Goal: Use online tool/utility: Utilize a website feature to perform a specific function

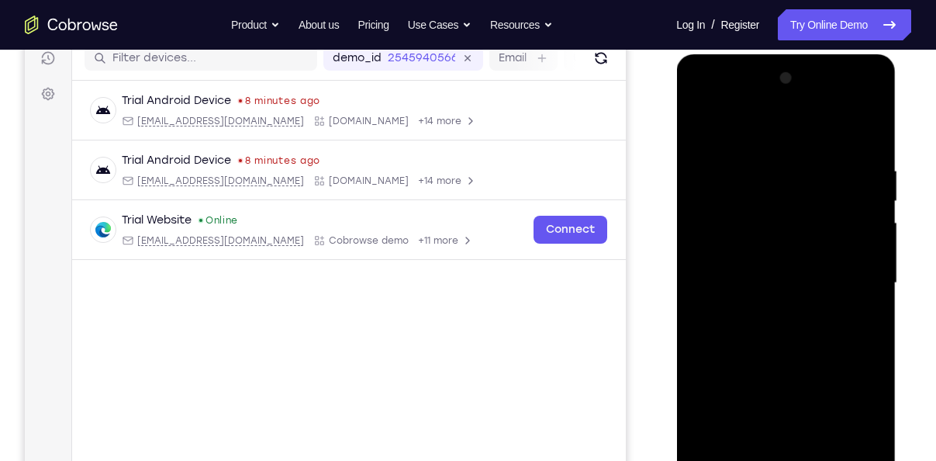
scroll to position [278, 0]
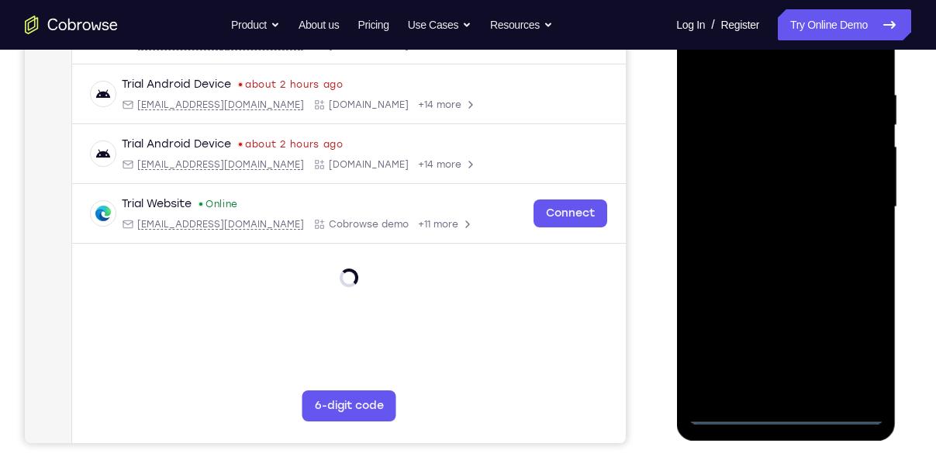
click at [786, 414] on div at bounding box center [785, 207] width 195 height 434
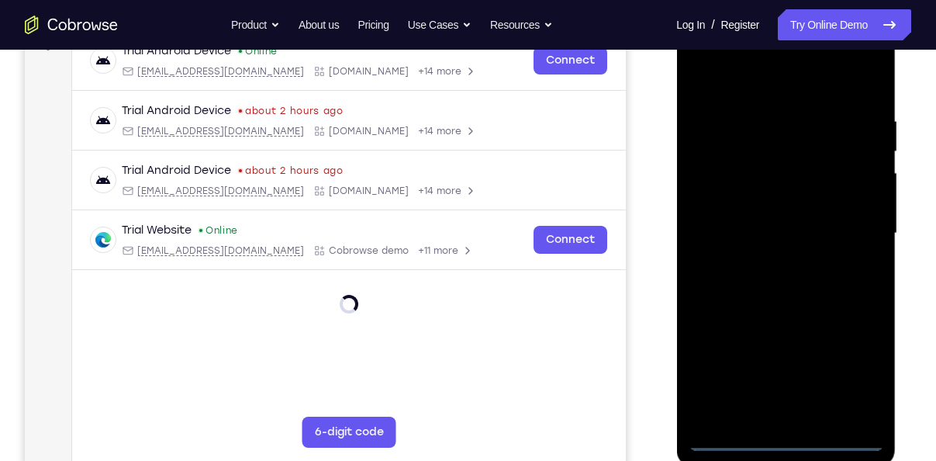
click at [854, 381] on div at bounding box center [785, 233] width 195 height 434
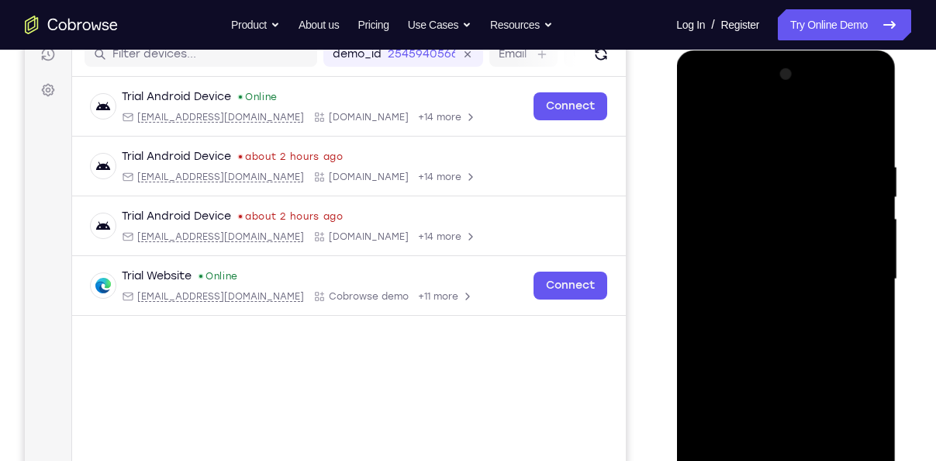
scroll to position [202, 0]
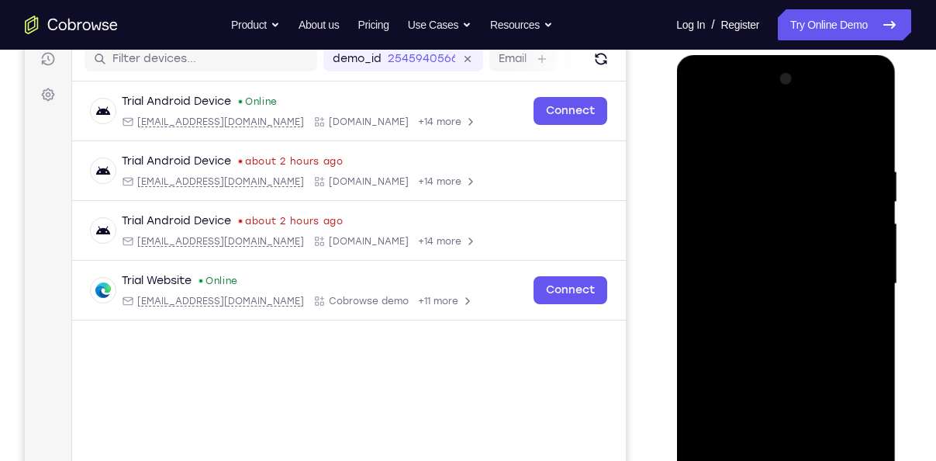
click at [704, 108] on div at bounding box center [785, 284] width 195 height 434
click at [846, 279] on div at bounding box center [785, 284] width 195 height 434
click at [772, 311] on div at bounding box center [785, 284] width 195 height 434
click at [777, 264] on div at bounding box center [785, 284] width 195 height 434
click at [770, 257] on div at bounding box center [785, 284] width 195 height 434
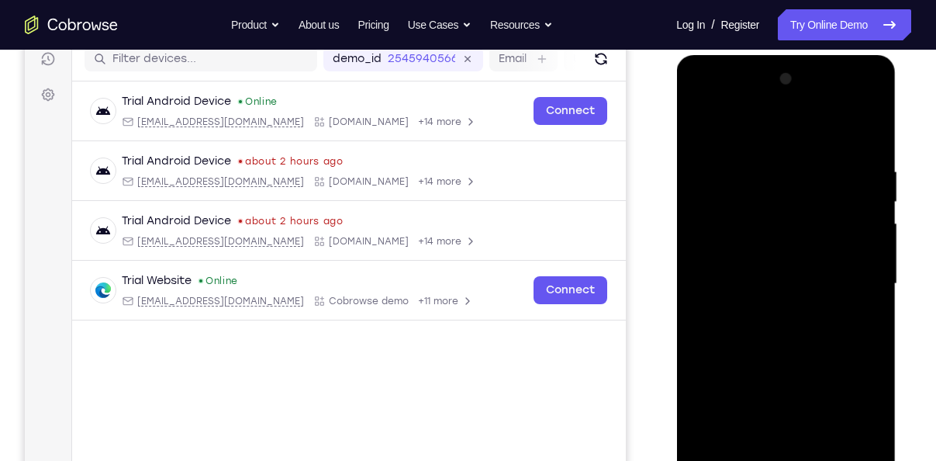
click at [780, 281] on div at bounding box center [785, 284] width 195 height 434
click at [793, 337] on div at bounding box center [785, 284] width 195 height 434
click at [789, 322] on div at bounding box center [785, 284] width 195 height 434
click at [854, 125] on div at bounding box center [785, 284] width 195 height 434
click at [816, 352] on div at bounding box center [785, 284] width 195 height 434
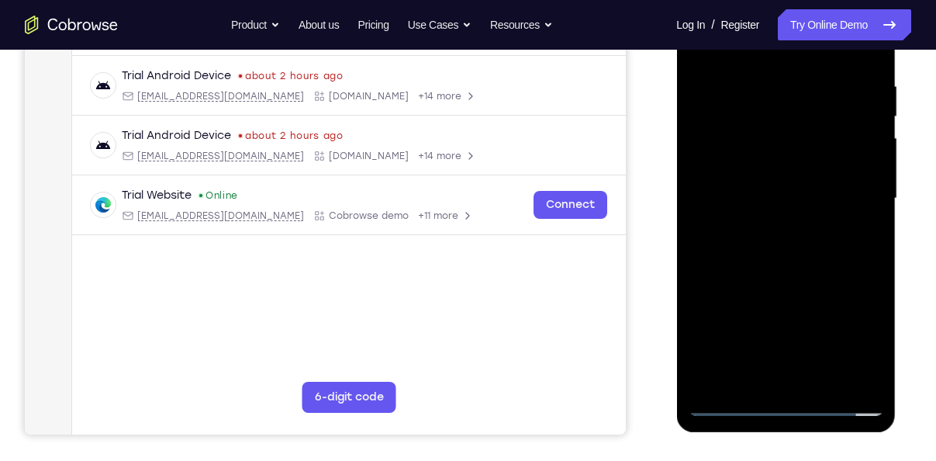
scroll to position [288, 0]
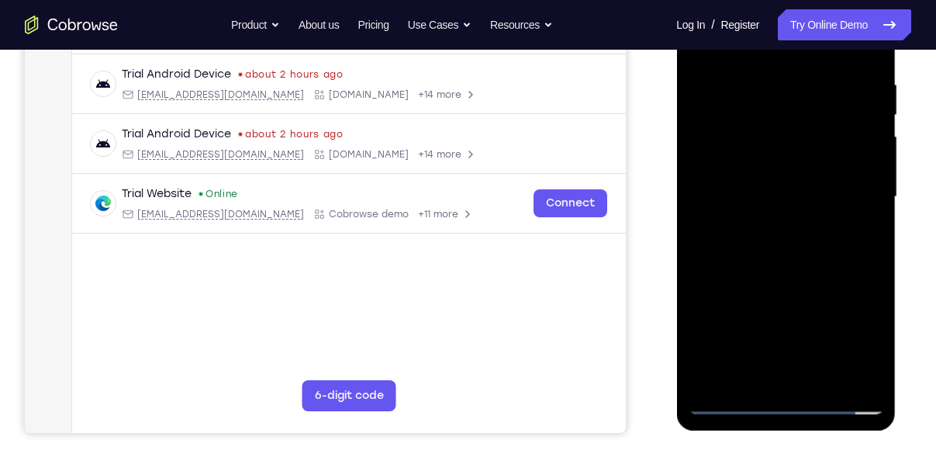
click at [769, 79] on div at bounding box center [785, 197] width 195 height 434
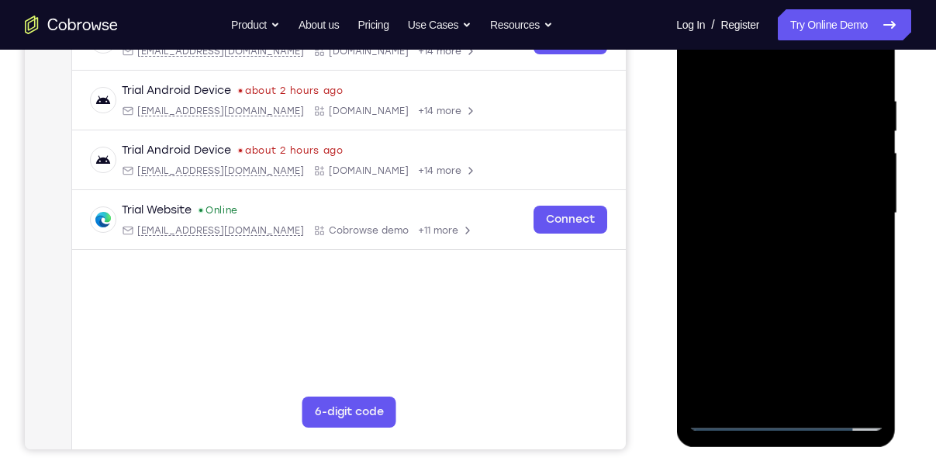
scroll to position [271, 0]
click at [853, 169] on div at bounding box center [785, 214] width 195 height 434
click at [844, 389] on div at bounding box center [785, 214] width 195 height 434
click at [864, 62] on div at bounding box center [785, 214] width 195 height 434
click at [809, 95] on div at bounding box center [785, 214] width 195 height 434
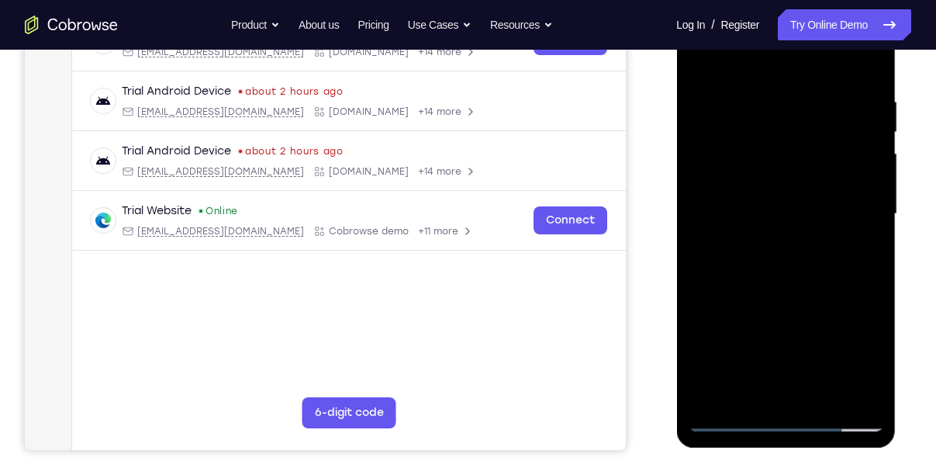
click at [727, 60] on div at bounding box center [785, 214] width 195 height 434
click at [848, 260] on div at bounding box center [785, 214] width 195 height 434
click at [701, 57] on div at bounding box center [785, 214] width 195 height 434
click at [698, 56] on div at bounding box center [785, 214] width 195 height 434
click at [864, 66] on div at bounding box center [785, 214] width 195 height 434
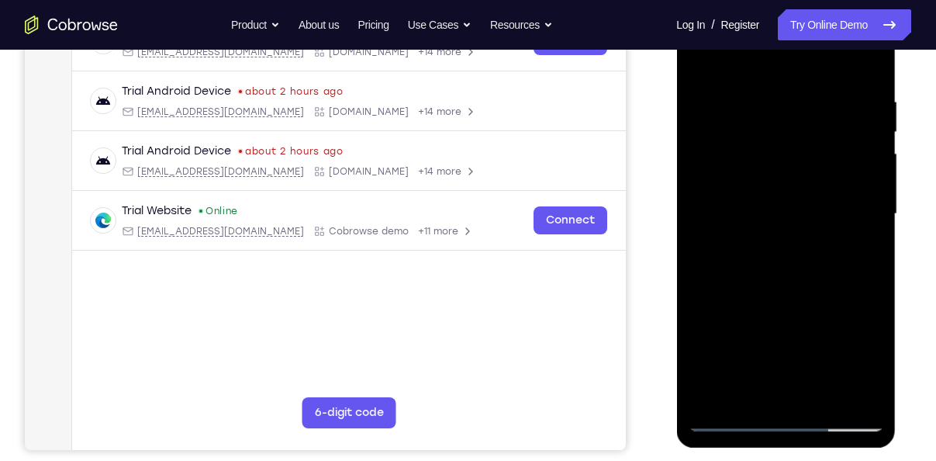
click at [745, 395] on div at bounding box center [785, 214] width 195 height 434
click at [775, 56] on div at bounding box center [785, 214] width 195 height 434
click at [747, 237] on div at bounding box center [785, 214] width 195 height 434
click at [711, 93] on div at bounding box center [785, 214] width 195 height 434
click at [830, 302] on div at bounding box center [785, 214] width 195 height 434
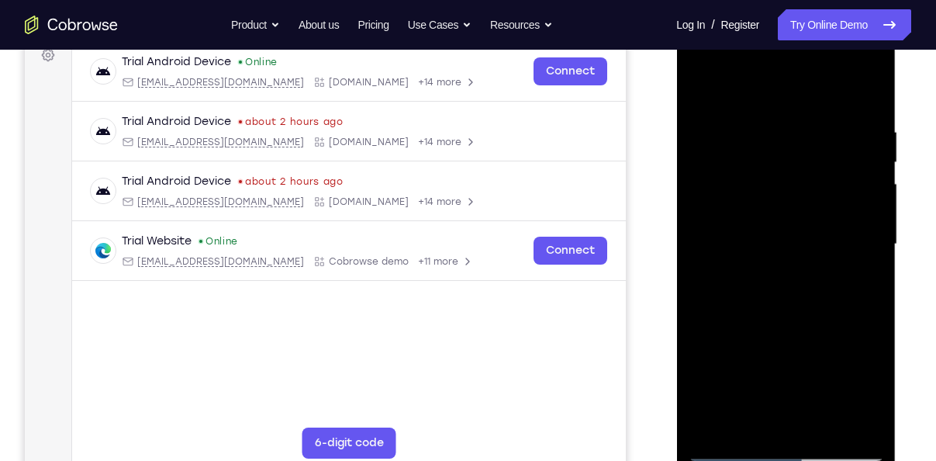
scroll to position [240, 0]
click at [865, 95] on div at bounding box center [785, 245] width 195 height 434
click at [706, 431] on div at bounding box center [785, 245] width 195 height 434
click at [818, 421] on div at bounding box center [785, 245] width 195 height 434
click at [786, 327] on div at bounding box center [785, 245] width 195 height 434
